Goal: Transaction & Acquisition: Subscribe to service/newsletter

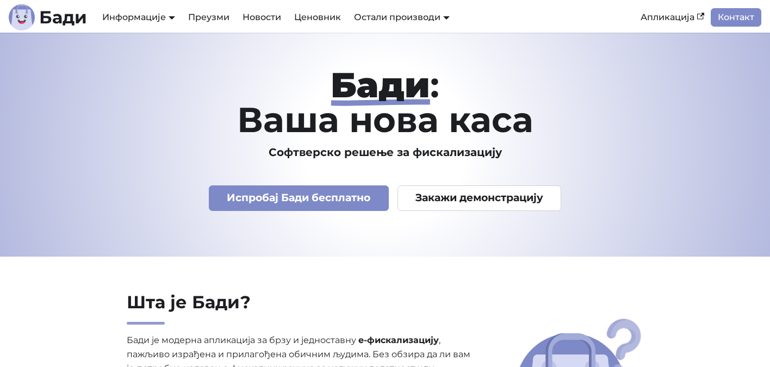
scroll to position [116, 0]
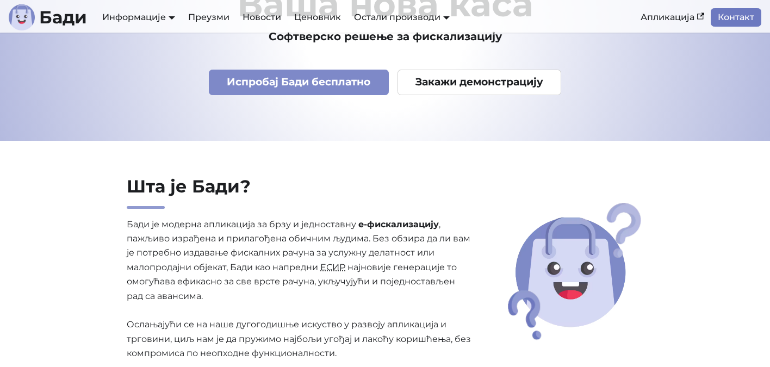
click at [735, 16] on link "Контакт" at bounding box center [736, 17] width 51 height 18
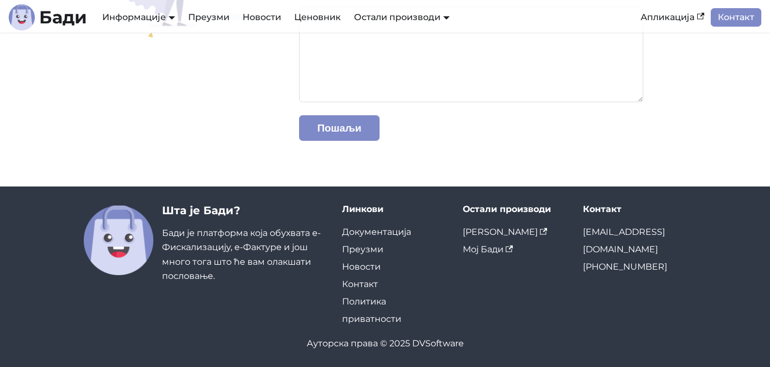
scroll to position [264, 0]
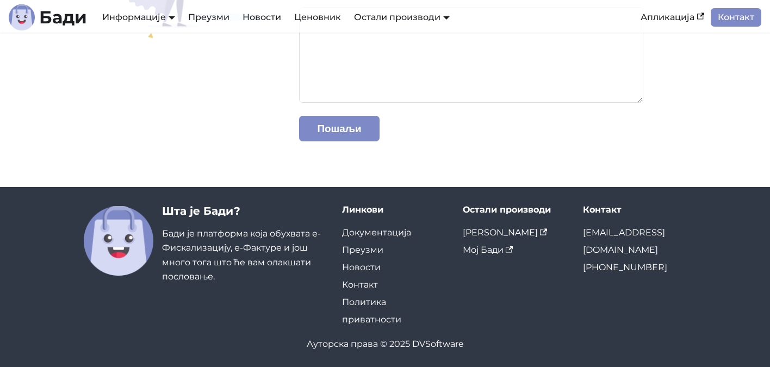
click at [285, 252] on div "Шта је Бади? Бади је платформа која обухвата е-Фискализацију, е-Фактуре и још м…" at bounding box center [243, 244] width 163 height 80
drag, startPoint x: 367, startPoint y: 233, endPoint x: 372, endPoint y: 211, distance: 22.2
click at [371, 231] on link "Документација" at bounding box center [376, 232] width 69 height 10
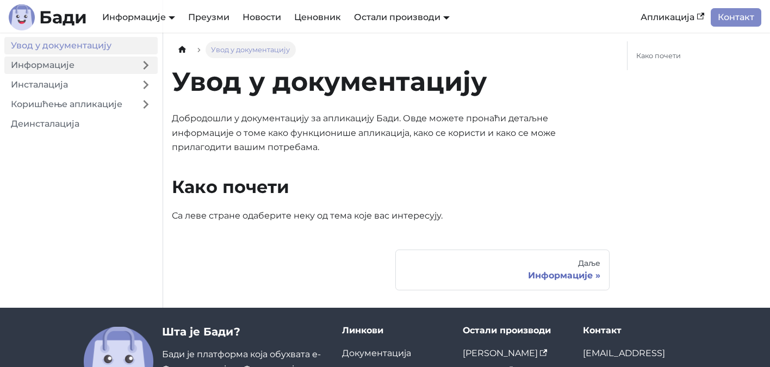
click at [118, 67] on link "Информације" at bounding box center [68, 65] width 129 height 17
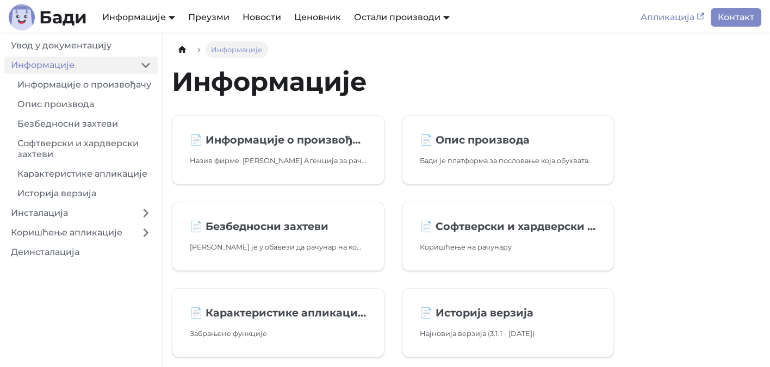
click at [670, 14] on link "Апликација" at bounding box center [672, 17] width 77 height 18
click at [70, 23] on b "Бади" at bounding box center [63, 17] width 48 height 17
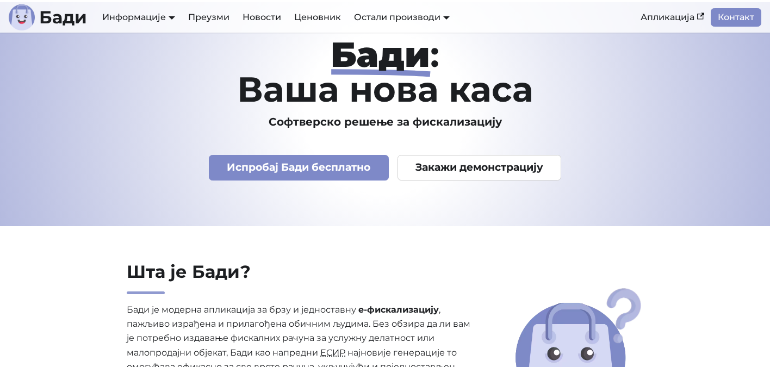
scroll to position [32, 0]
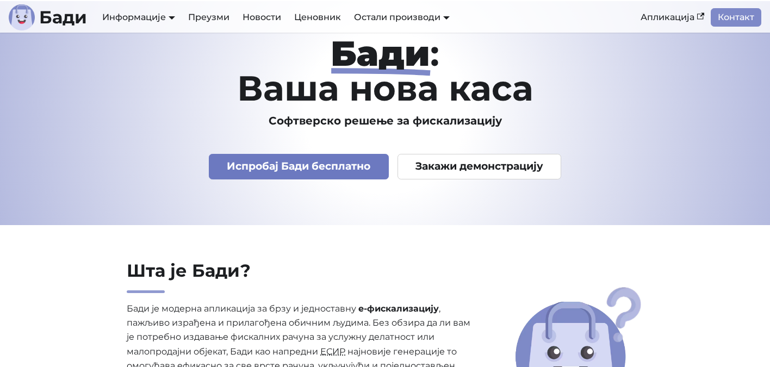
click at [353, 166] on link "Испробај Бади бесплатно" at bounding box center [299, 167] width 180 height 26
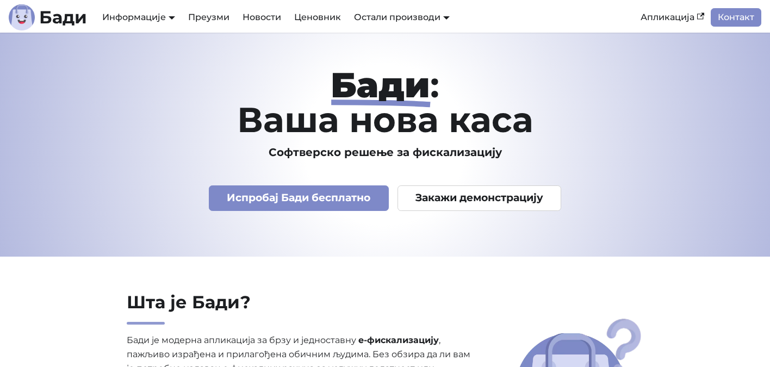
scroll to position [0, 0]
click at [445, 16] on link "Остали производи" at bounding box center [402, 17] width 96 height 10
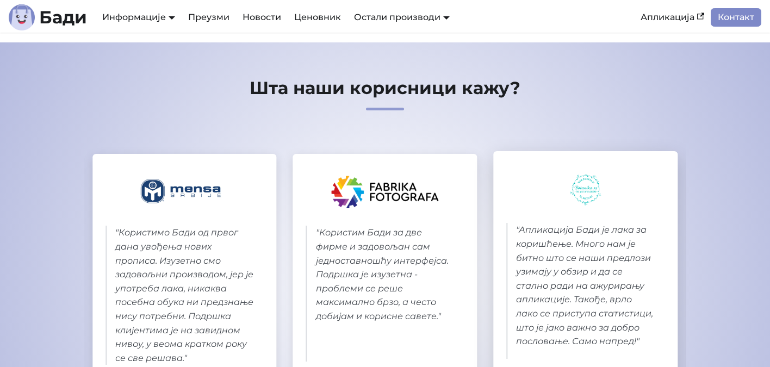
scroll to position [481, 0]
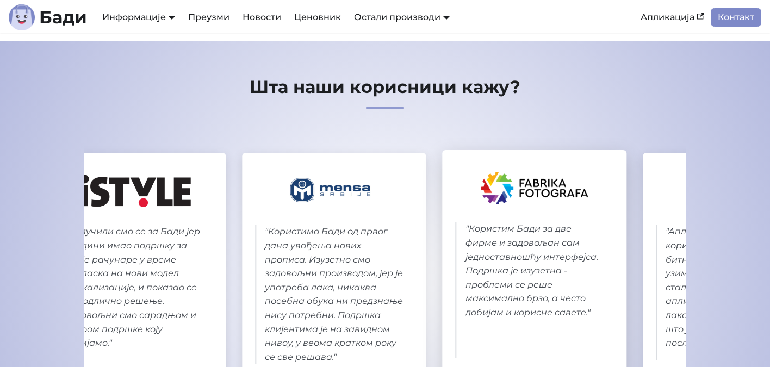
click at [614, 194] on div at bounding box center [535, 188] width 158 height 50
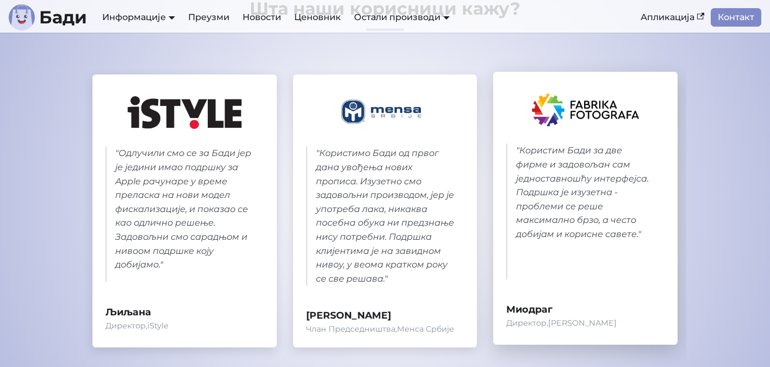
scroll to position [569, 0]
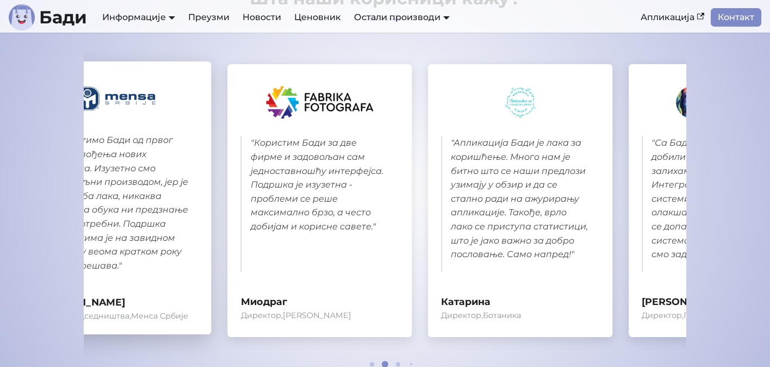
click at [241, 219] on blockquote "" Користим Бади за две фирме и задовољан сам једноставношћу интерфејса. Подршка…" at bounding box center [320, 203] width 158 height 135
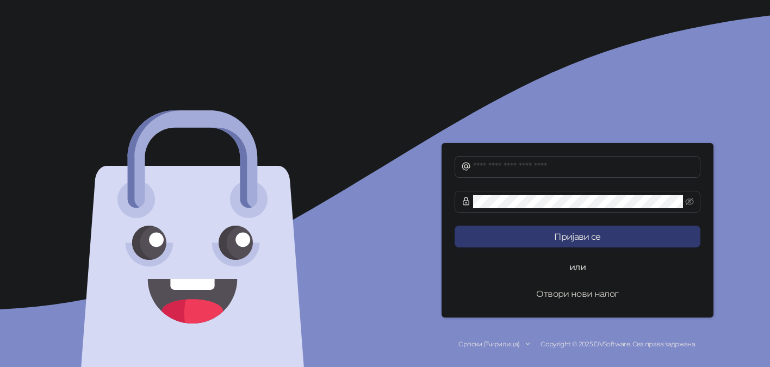
click at [589, 294] on button "Отвори нови налог" at bounding box center [577, 294] width 246 height 22
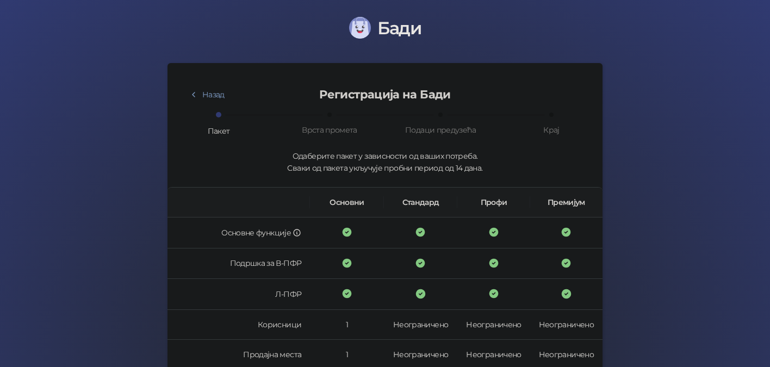
click at [217, 134] on div "Пакет" at bounding box center [219, 131] width 22 height 12
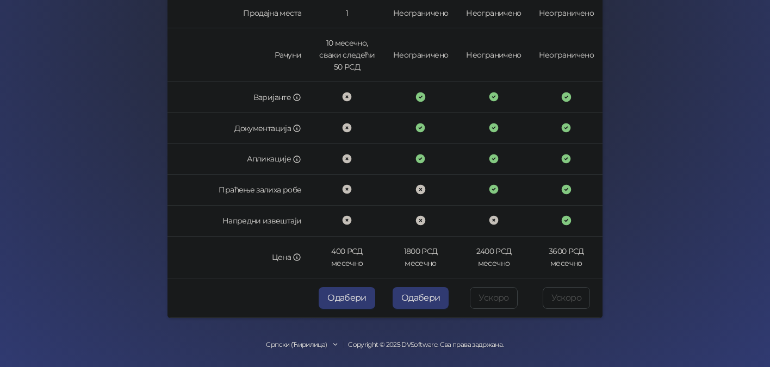
scroll to position [341, 0]
click at [300, 158] on icon at bounding box center [296, 159] width 9 height 9
click at [301, 159] on icon at bounding box center [296, 159] width 9 height 9
click at [282, 190] on td "Праћење залиха робе" at bounding box center [238, 190] width 142 height 31
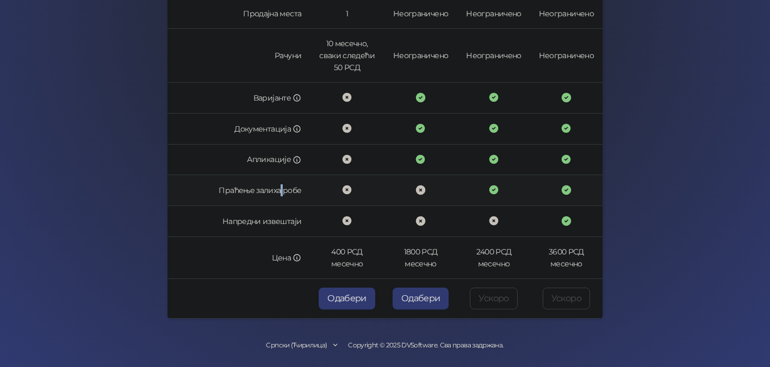
click at [282, 190] on td "Праћење залиха робе" at bounding box center [238, 190] width 142 height 31
click at [247, 190] on td "Праћење залиха робе" at bounding box center [238, 190] width 142 height 31
click at [294, 193] on td "Праћење залиха робе" at bounding box center [238, 190] width 142 height 31
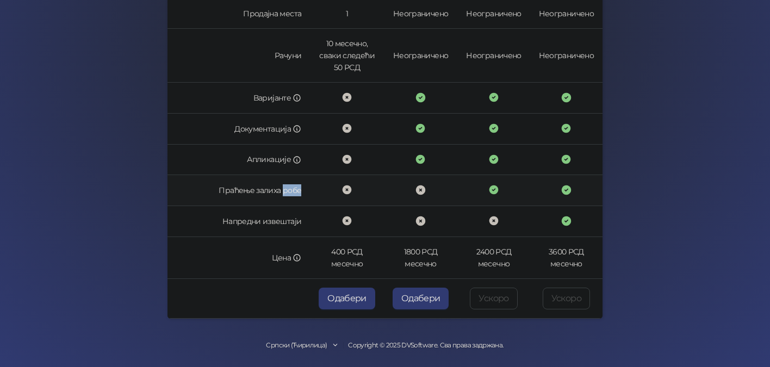
click at [294, 193] on td "Праћење залиха робе" at bounding box center [238, 190] width 142 height 31
click at [263, 195] on td "Праћење залиха робе" at bounding box center [238, 190] width 142 height 31
click at [244, 227] on td "Напредни извештаји" at bounding box center [238, 221] width 142 height 31
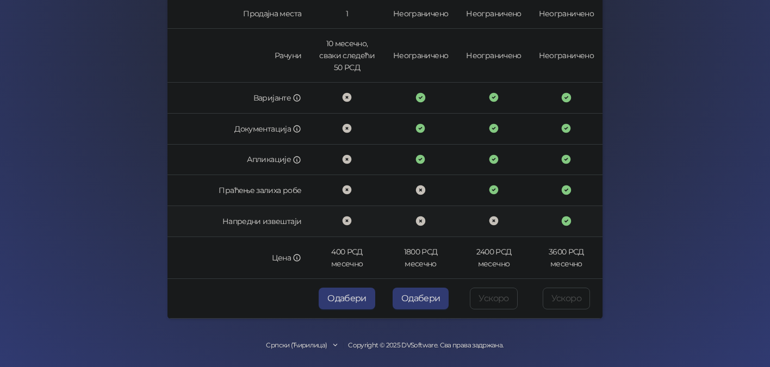
click at [244, 225] on td "Напредни извештаји" at bounding box center [238, 221] width 142 height 31
click at [249, 223] on td "Напредни извештаји" at bounding box center [238, 221] width 142 height 31
click at [251, 223] on td "Напредни извештаји" at bounding box center [238, 221] width 142 height 31
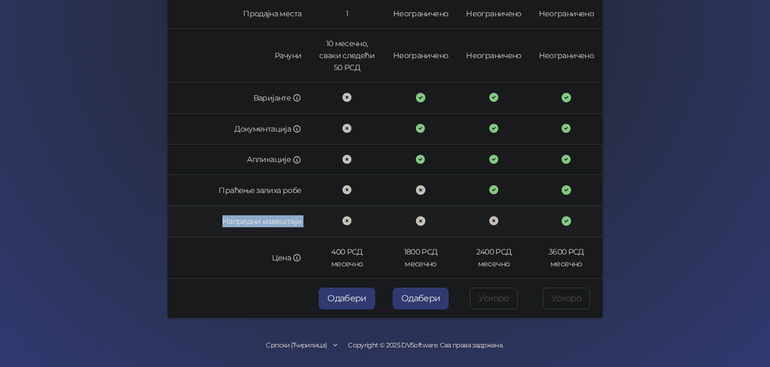
click at [249, 222] on td "Напредни извештаји" at bounding box center [238, 221] width 142 height 31
drag, startPoint x: 249, startPoint y: 222, endPoint x: 287, endPoint y: 220, distance: 38.2
click at [287, 220] on td "Напредни извештаји" at bounding box center [238, 221] width 142 height 31
click at [284, 220] on td "Напредни извештаји" at bounding box center [238, 221] width 142 height 31
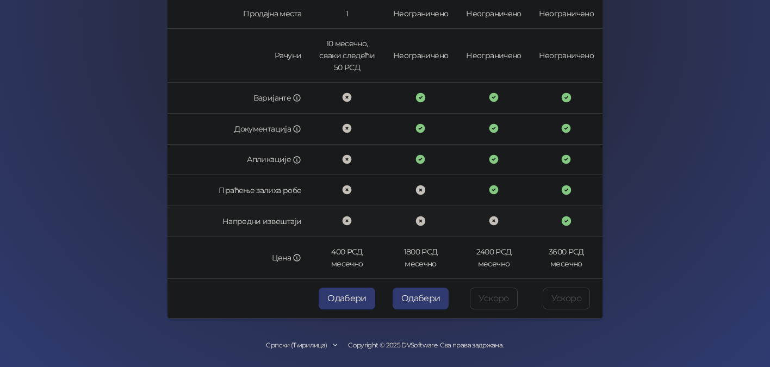
click at [246, 222] on td "Напредни извештаји" at bounding box center [238, 221] width 142 height 31
drag, startPoint x: 246, startPoint y: 222, endPoint x: 285, endPoint y: 222, distance: 39.7
click at [285, 222] on td "Напредни извештаји" at bounding box center [238, 221] width 142 height 31
click at [300, 222] on td "Напредни извештаји" at bounding box center [238, 221] width 142 height 31
drag, startPoint x: 300, startPoint y: 222, endPoint x: 259, endPoint y: 222, distance: 40.8
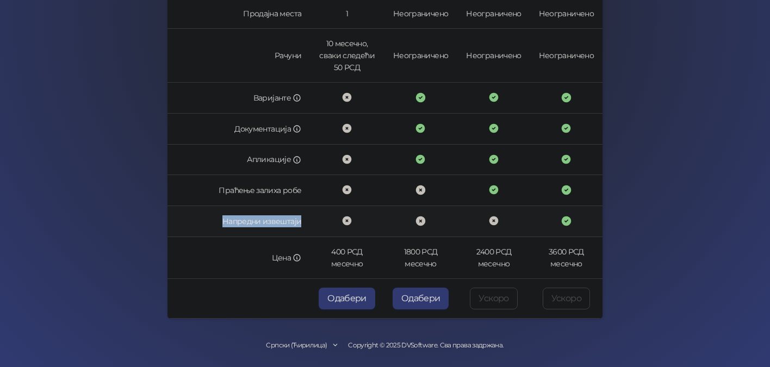
click at [259, 222] on td "Напредни извештаји" at bounding box center [238, 221] width 142 height 31
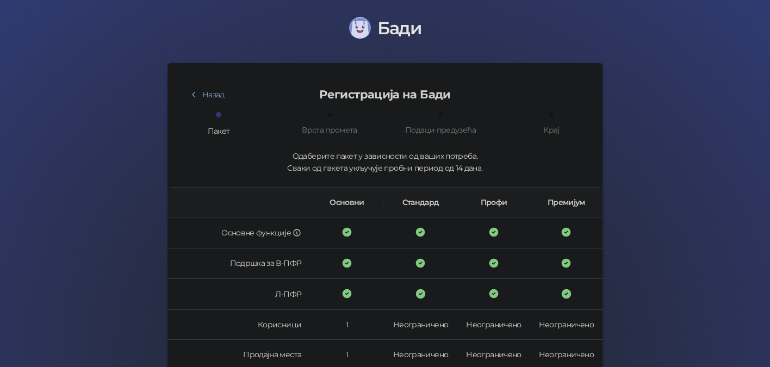
click at [338, 130] on div "Врста промета" at bounding box center [329, 130] width 55 height 12
click at [223, 131] on div "Пакет" at bounding box center [219, 131] width 22 height 12
click at [345, 128] on div "Врста промета" at bounding box center [329, 130] width 55 height 12
click at [421, 124] on div "Подаци предузећа" at bounding box center [440, 130] width 71 height 12
click at [502, 111] on div "Регистрација на Бади" at bounding box center [384, 94] width 245 height 37
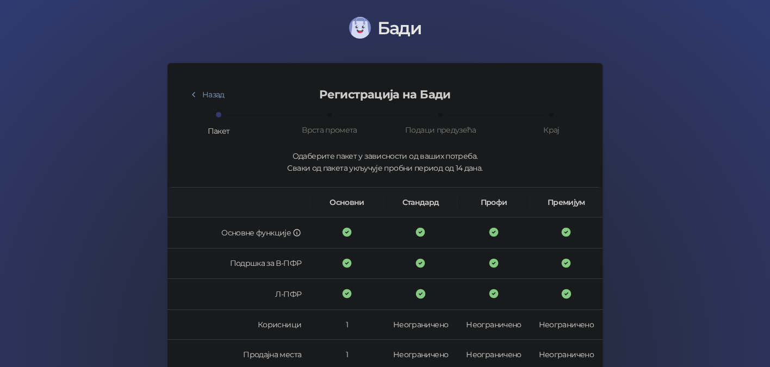
click at [555, 128] on div "Крај" at bounding box center [551, 130] width 16 height 12
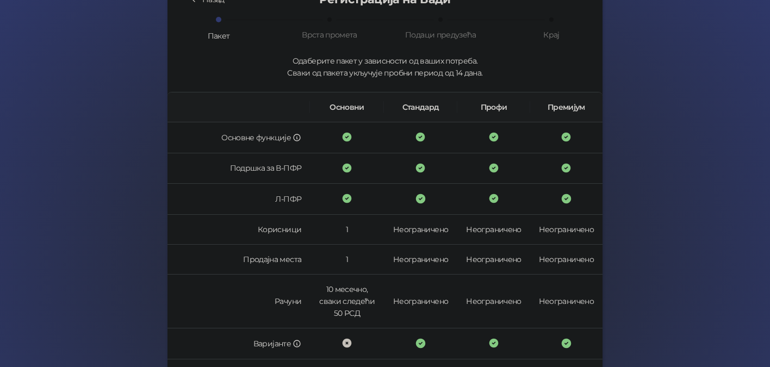
scroll to position [99, 0]
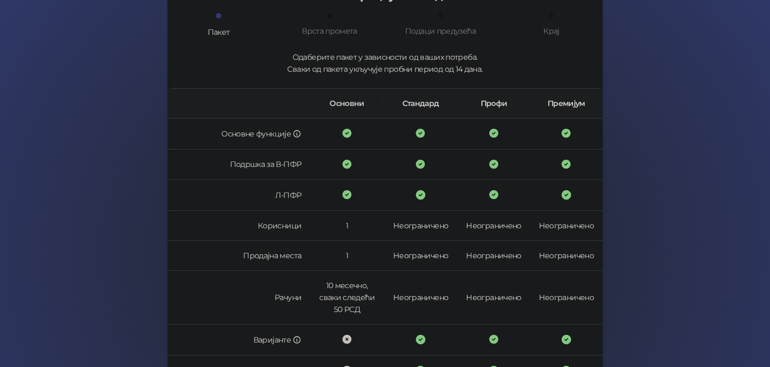
click at [346, 106] on th "Основни" at bounding box center [347, 104] width 74 height 30
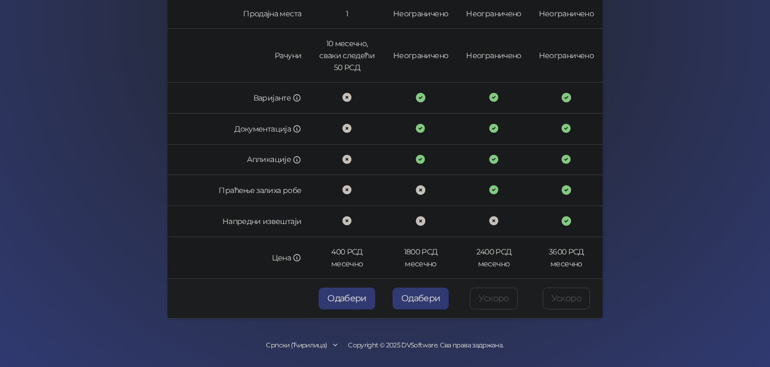
scroll to position [0, 0]
click at [344, 295] on button "Одабери" at bounding box center [347, 299] width 57 height 22
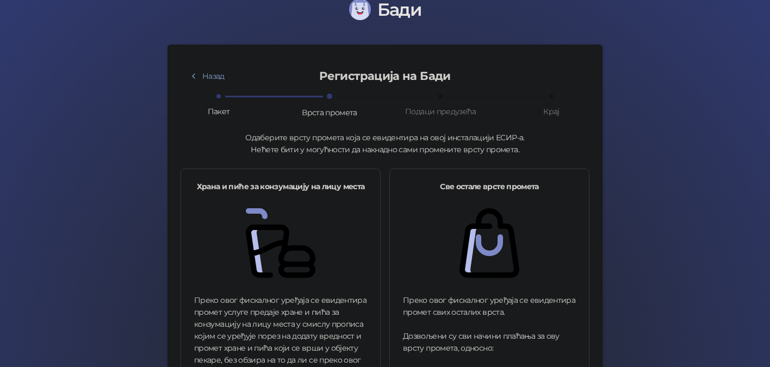
scroll to position [20, 0]
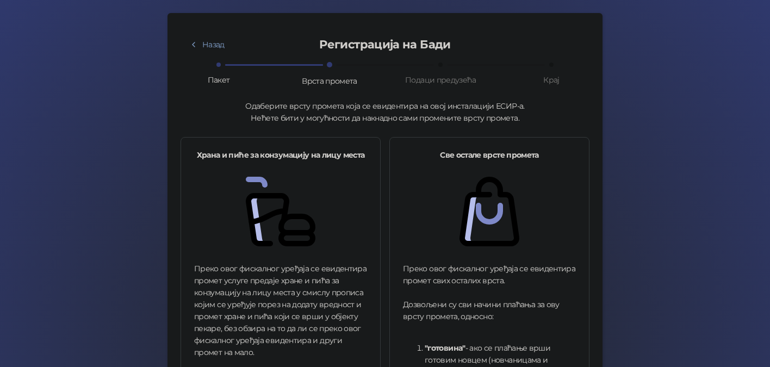
click at [469, 212] on img at bounding box center [489, 212] width 70 height 70
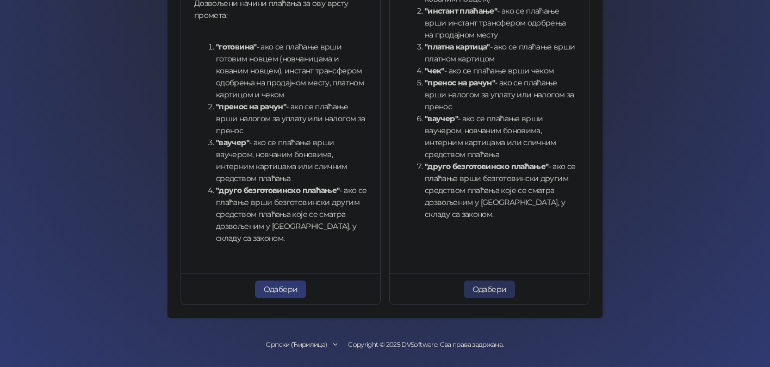
click at [490, 296] on button "Одабери" at bounding box center [490, 289] width 52 height 17
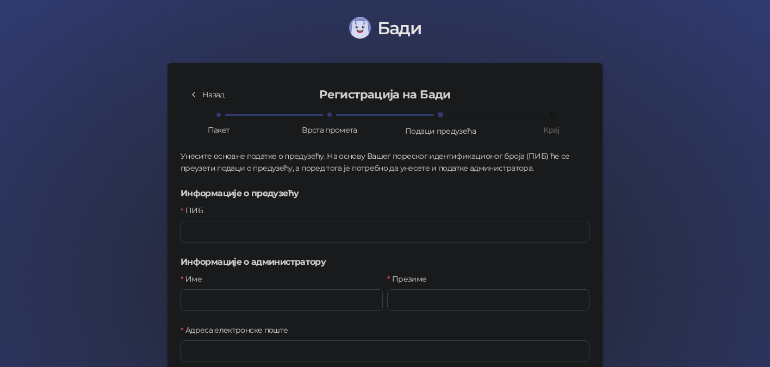
click at [217, 101] on button "Назад" at bounding box center [206, 94] width 53 height 17
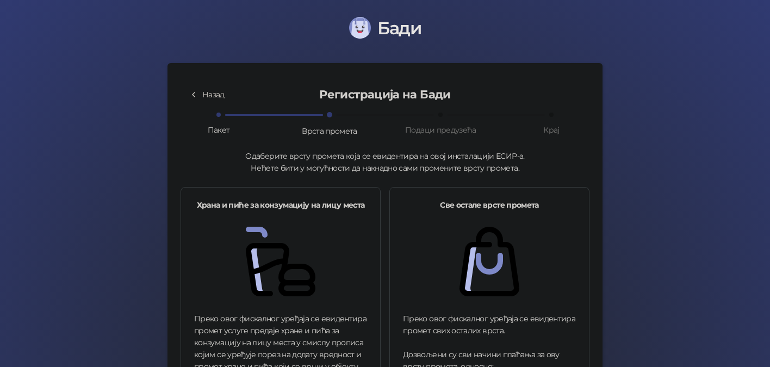
click at [216, 95] on button "Назад" at bounding box center [206, 94] width 53 height 17
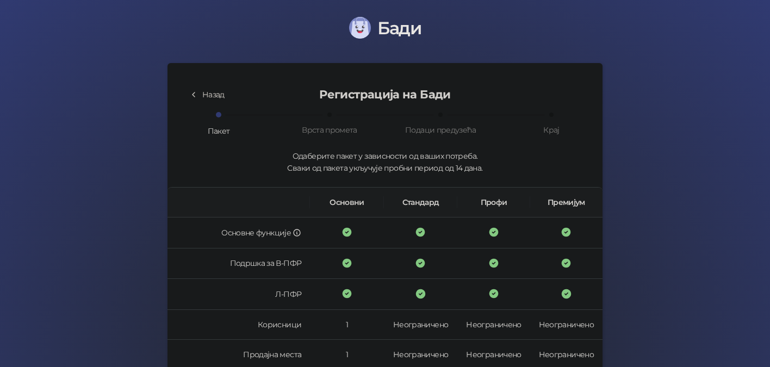
click at [216, 95] on button "Назад" at bounding box center [206, 94] width 53 height 17
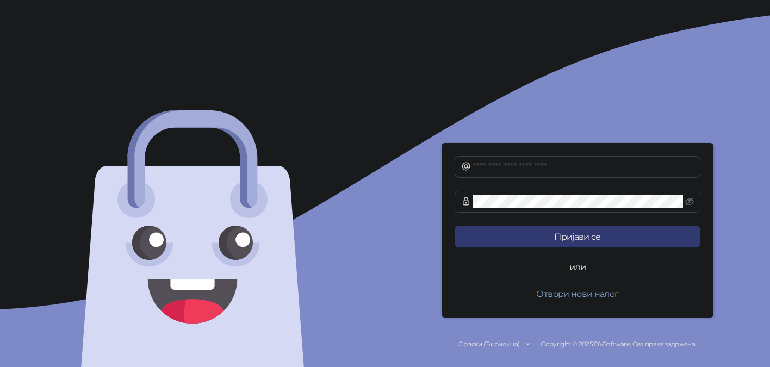
click at [515, 339] on div "Пријави се или Отвори нови налог Српски (Ћирилица) Copyright © 2025 DVSoftware.…" at bounding box center [577, 183] width 385 height 367
click at [513, 346] on div "Српски (Ћирилица)" at bounding box center [488, 344] width 61 height 10
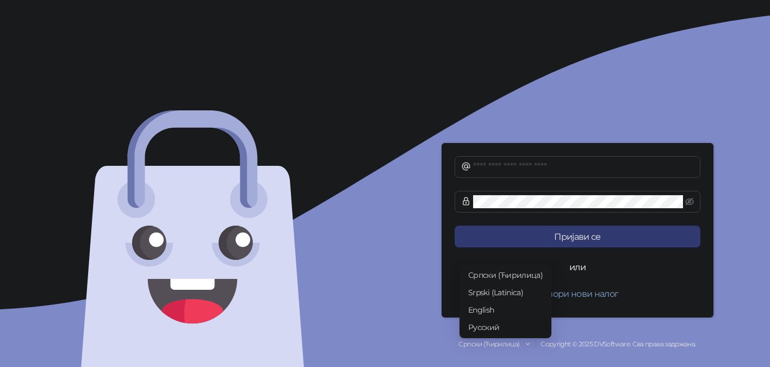
click at [491, 327] on span "Русский" at bounding box center [505, 327] width 74 height 12
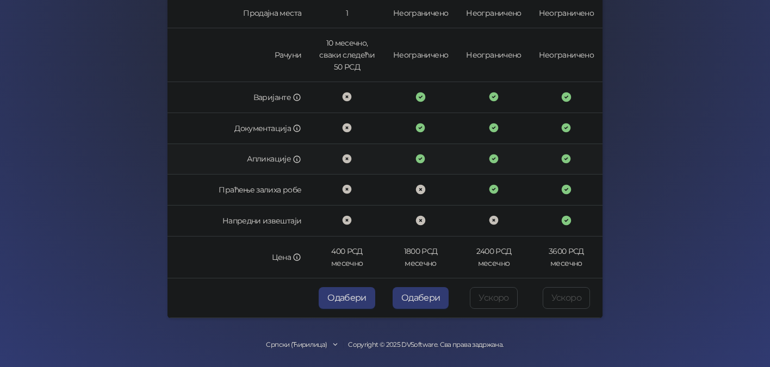
scroll to position [341, 0]
click at [337, 341] on icon at bounding box center [336, 345] width 8 height 8
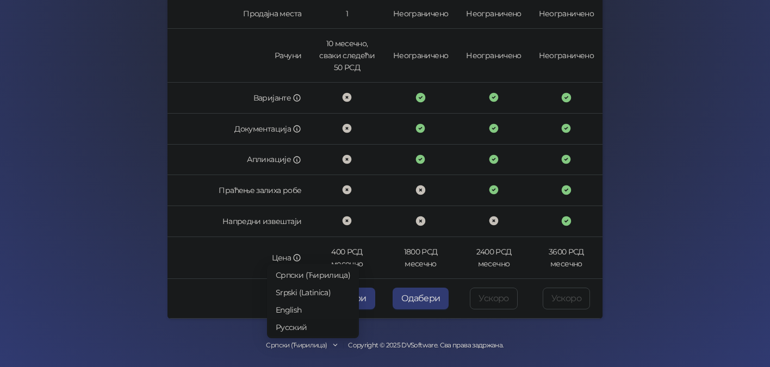
click at [296, 325] on span "Русский" at bounding box center [313, 327] width 74 height 12
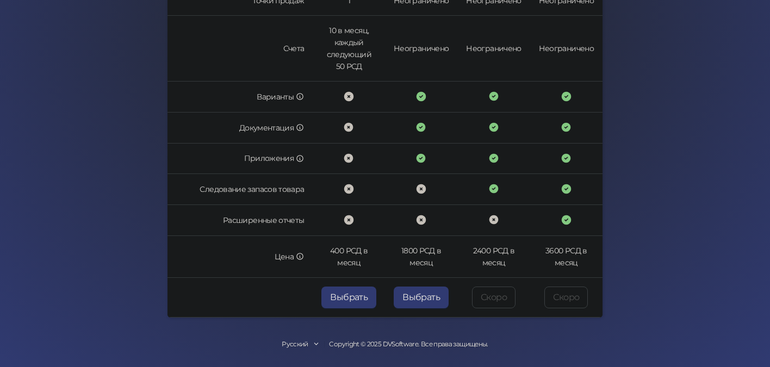
scroll to position [364, 0]
